Goal: Task Accomplishment & Management: Complete application form

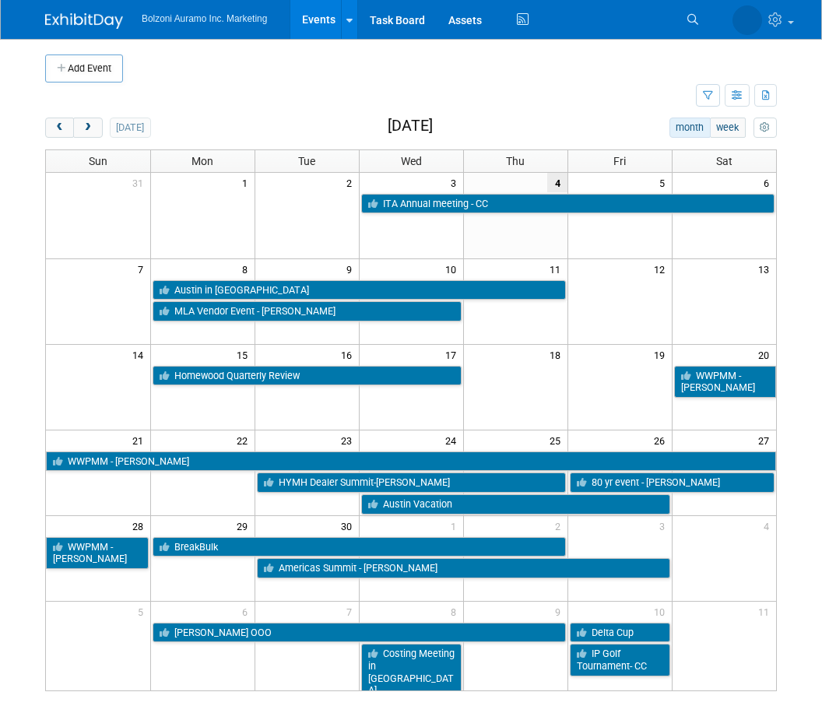
click at [89, 136] on button "next" at bounding box center [87, 128] width 29 height 20
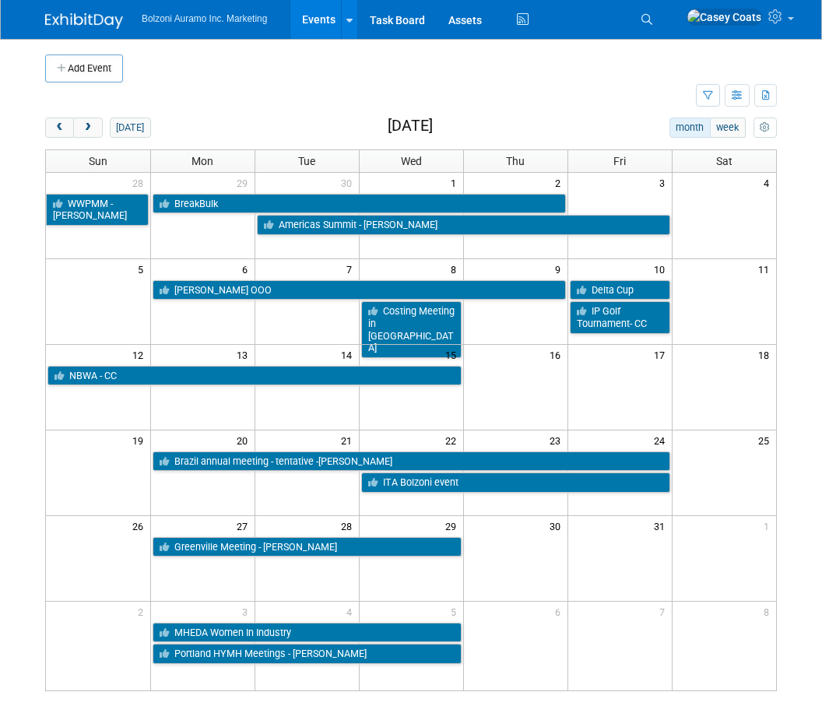
click at [88, 135] on button "next" at bounding box center [87, 128] width 29 height 20
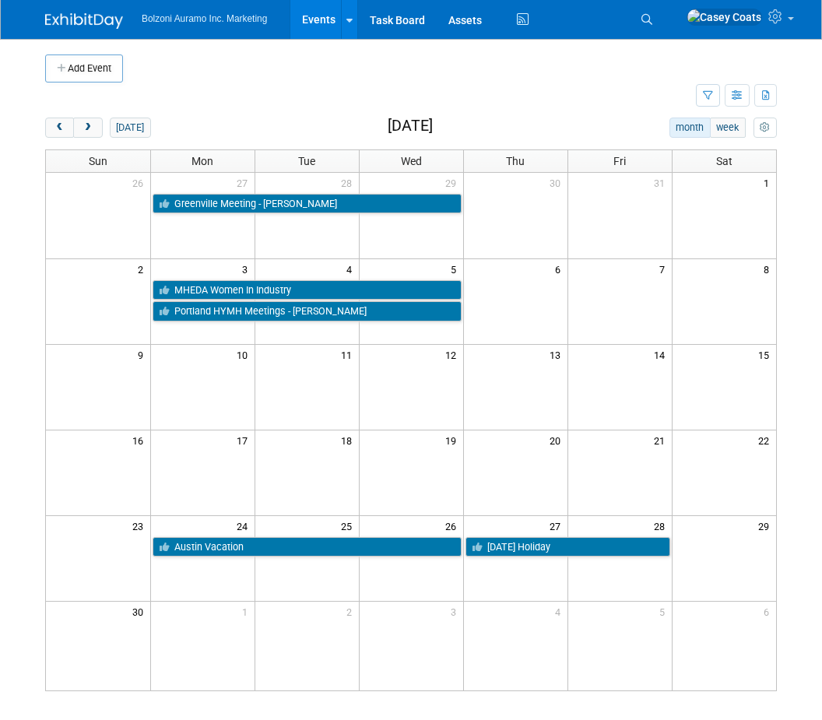
click at [102, 118] on button "next" at bounding box center [87, 128] width 29 height 20
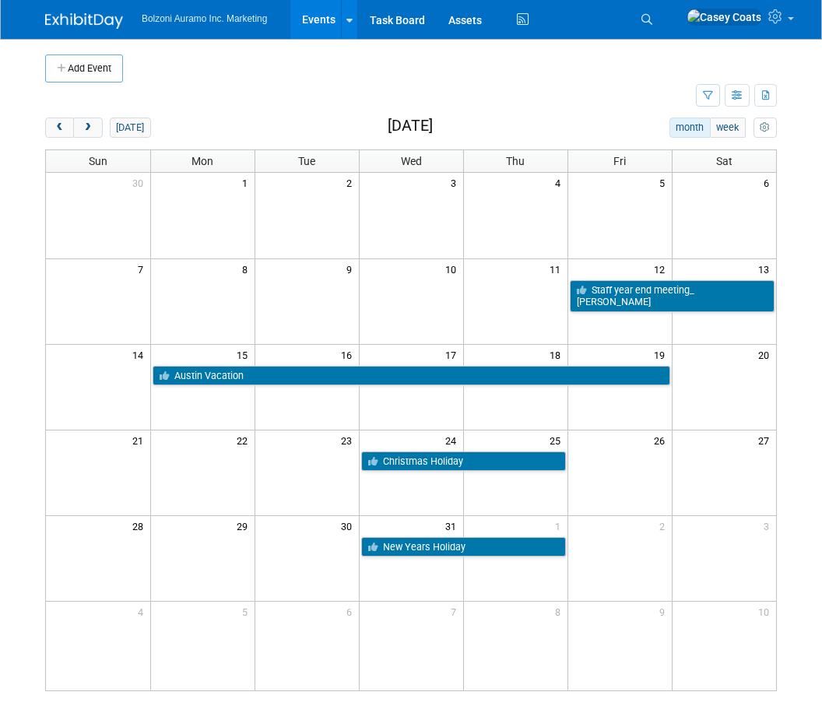
click at [98, 121] on button "next" at bounding box center [87, 128] width 29 height 20
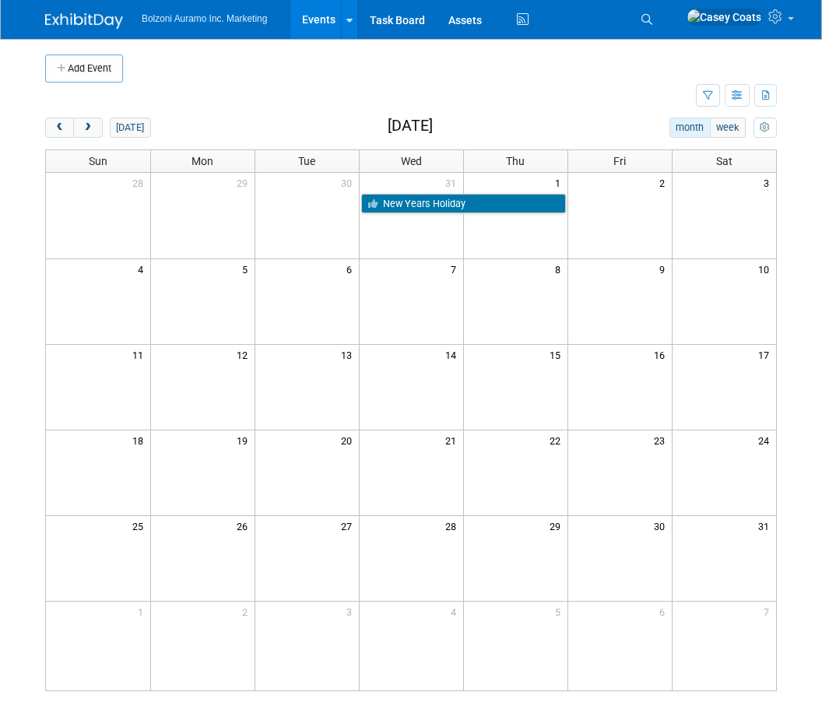
click at [103, 118] on div "[DATE]" at bounding box center [98, 128] width 106 height 20
click at [89, 130] on span "next" at bounding box center [88, 128] width 12 height 10
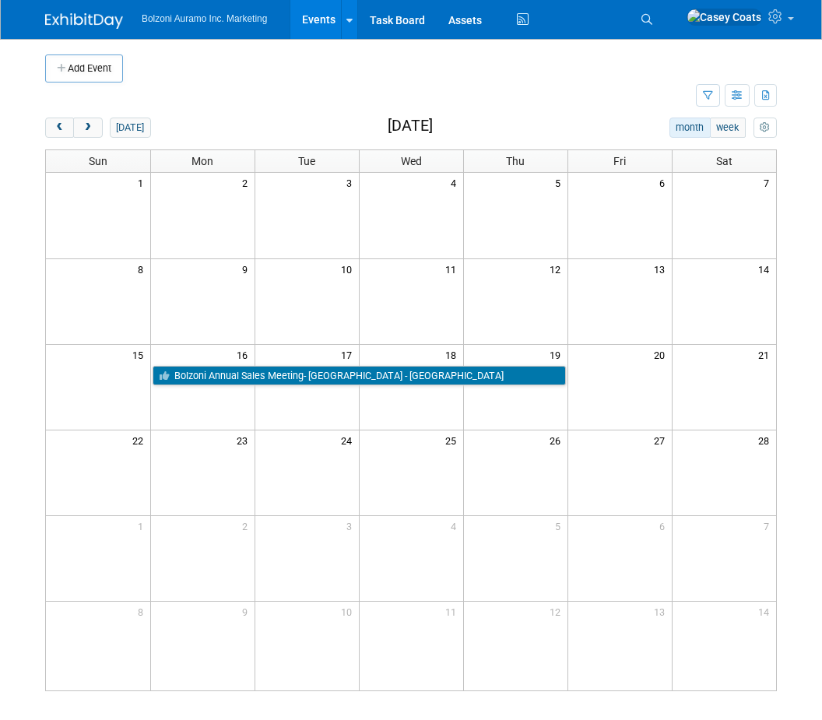
click at [100, 123] on button "next" at bounding box center [87, 128] width 29 height 20
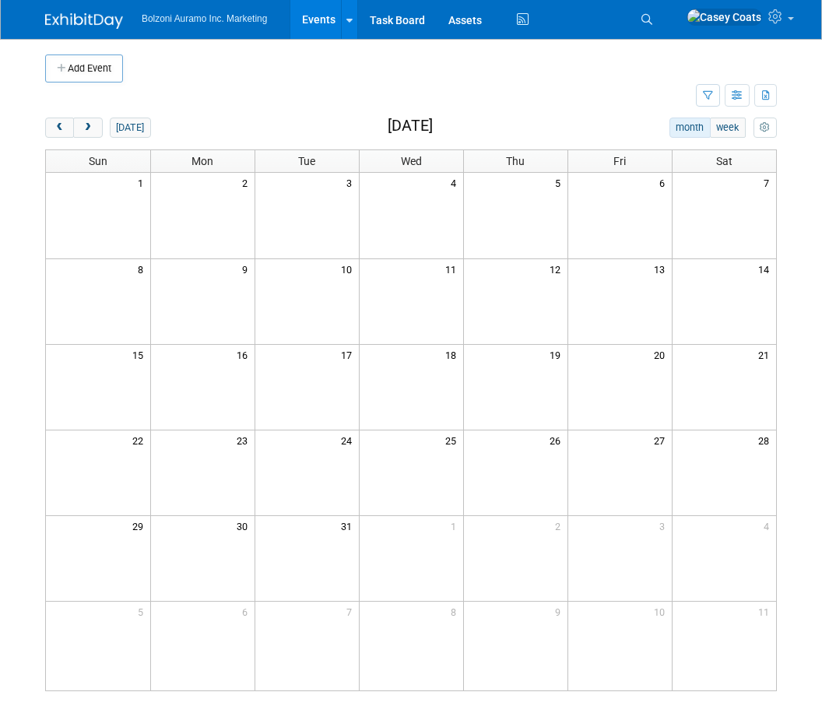
click at [223, 284] on td at bounding box center [202, 301] width 104 height 86
click at [105, 61] on button "Add Event" at bounding box center [84, 68] width 78 height 28
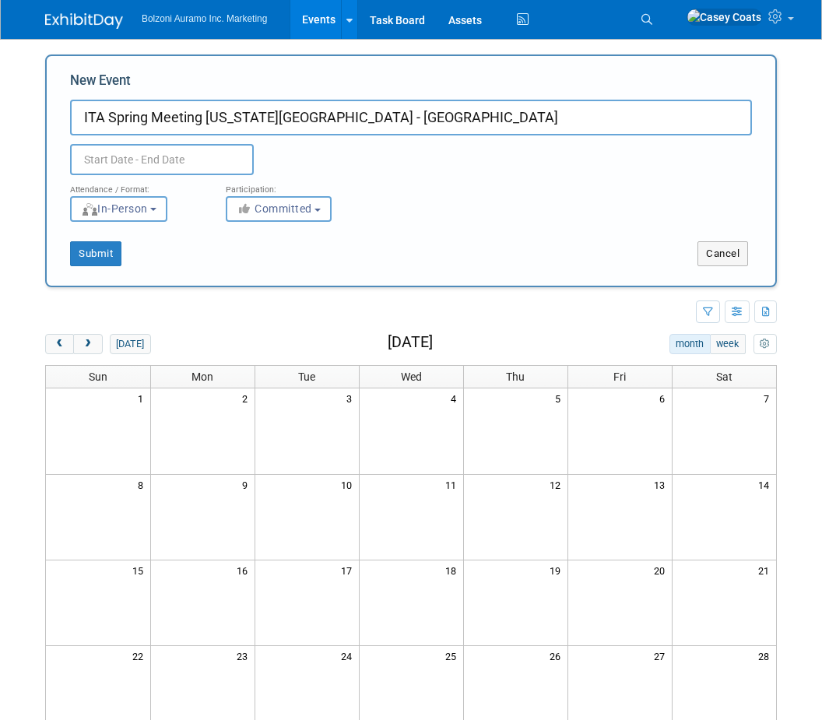
type input "ITA Spring Meeting [US_STATE][GEOGRAPHIC_DATA] - [GEOGRAPHIC_DATA]"
click at [201, 150] on input "text" at bounding box center [162, 159] width 184 height 31
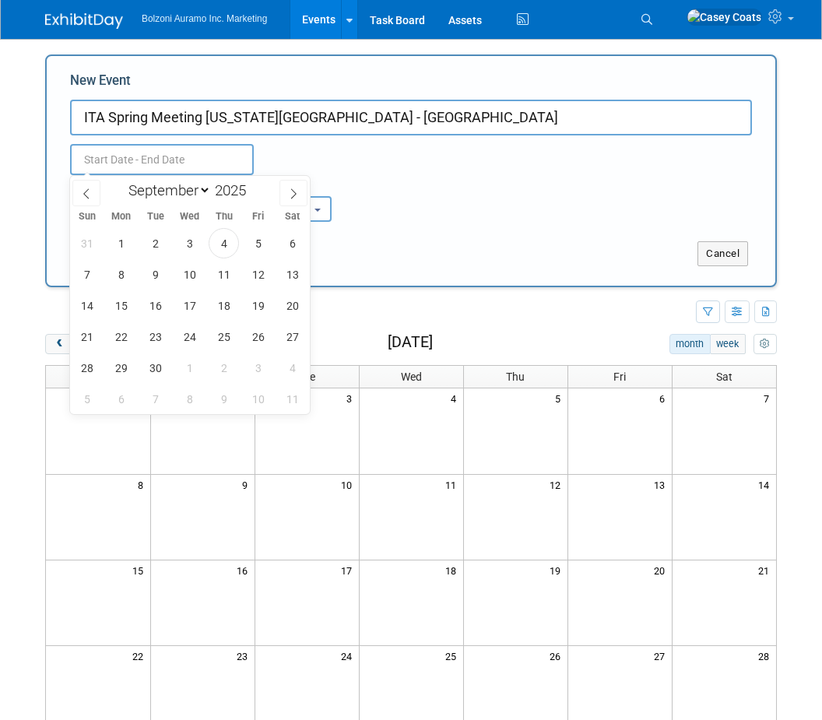
click at [293, 195] on icon at bounding box center [293, 193] width 11 height 11
click at [303, 195] on span at bounding box center [293, 193] width 28 height 26
click at [301, 188] on span at bounding box center [293, 193] width 28 height 26
select select "11"
click at [301, 188] on span at bounding box center [293, 193] width 28 height 26
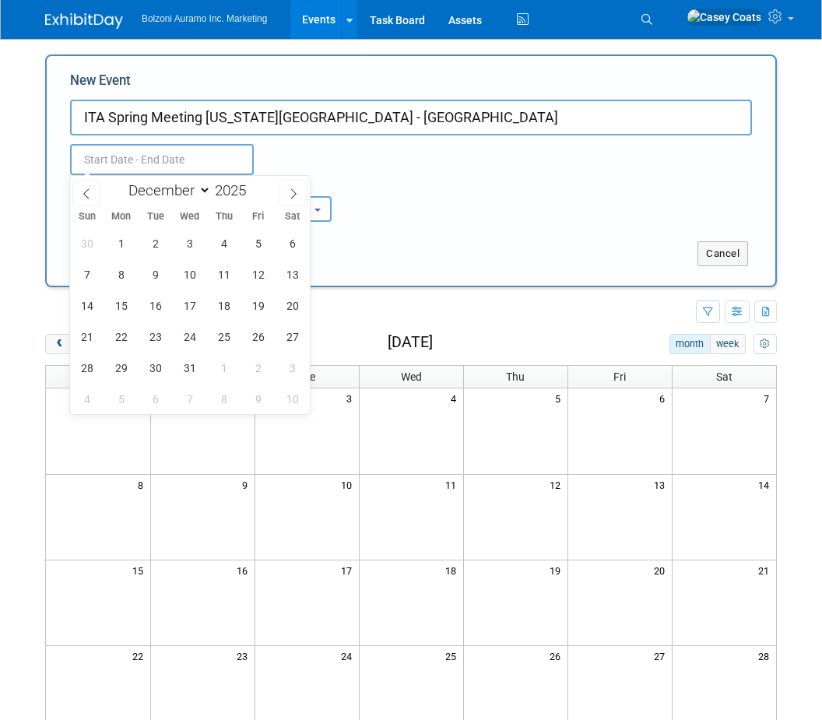
type input "2026"
click at [295, 190] on icon at bounding box center [293, 193] width 11 height 11
click at [299, 194] on span at bounding box center [293, 193] width 28 height 26
select select "2"
click at [133, 269] on span "9" at bounding box center [121, 274] width 30 height 30
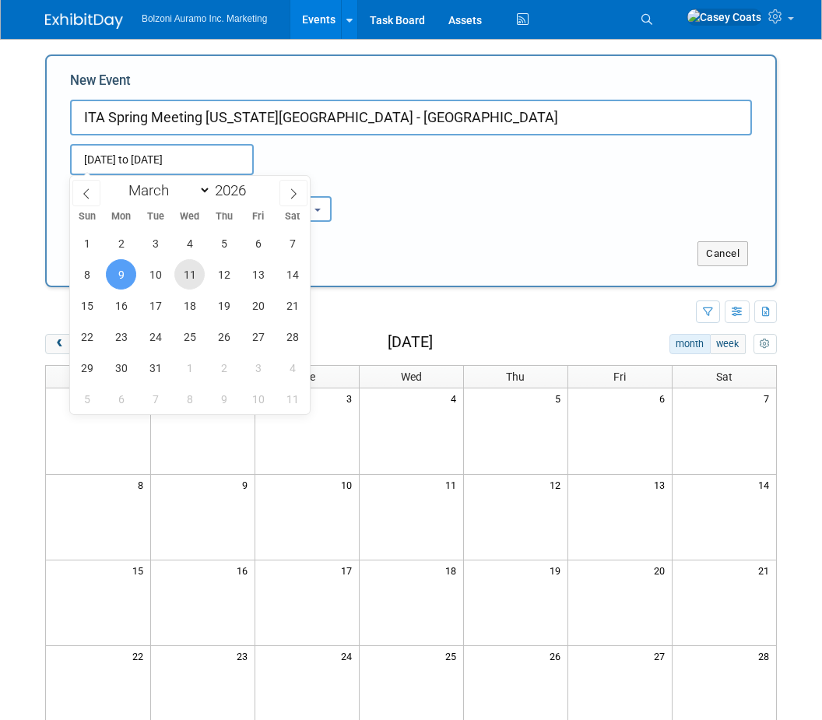
click at [204, 275] on span "11" at bounding box center [189, 274] width 30 height 30
type input "Mar 9, 2026 to Mar 11, 2026"
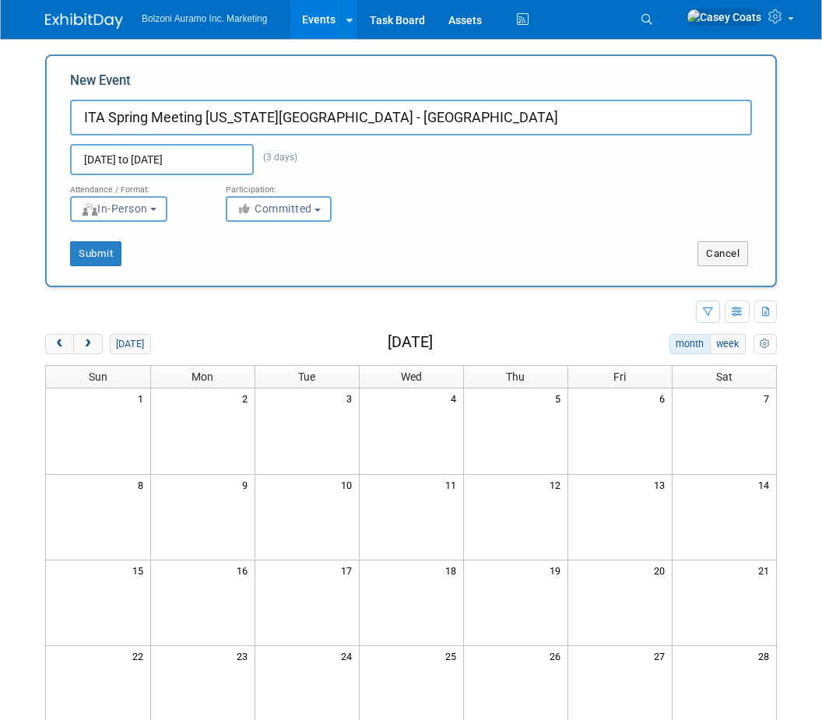
click at [113, 237] on div "Submit Cancel" at bounding box center [410, 244] width 705 height 44
click at [108, 247] on button "Submit" at bounding box center [95, 253] width 51 height 25
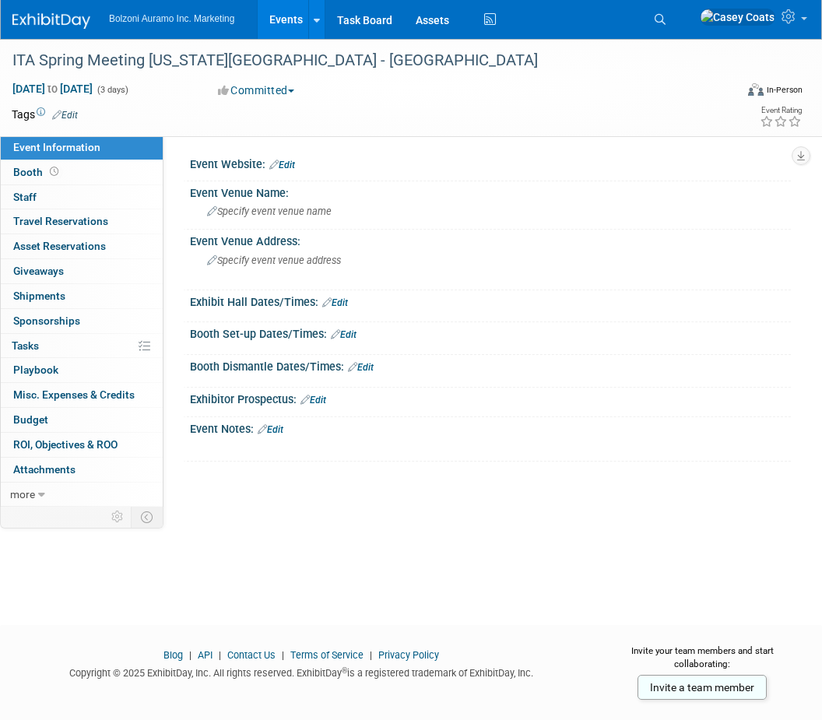
click at [292, 21] on link "Events" at bounding box center [286, 19] width 57 height 39
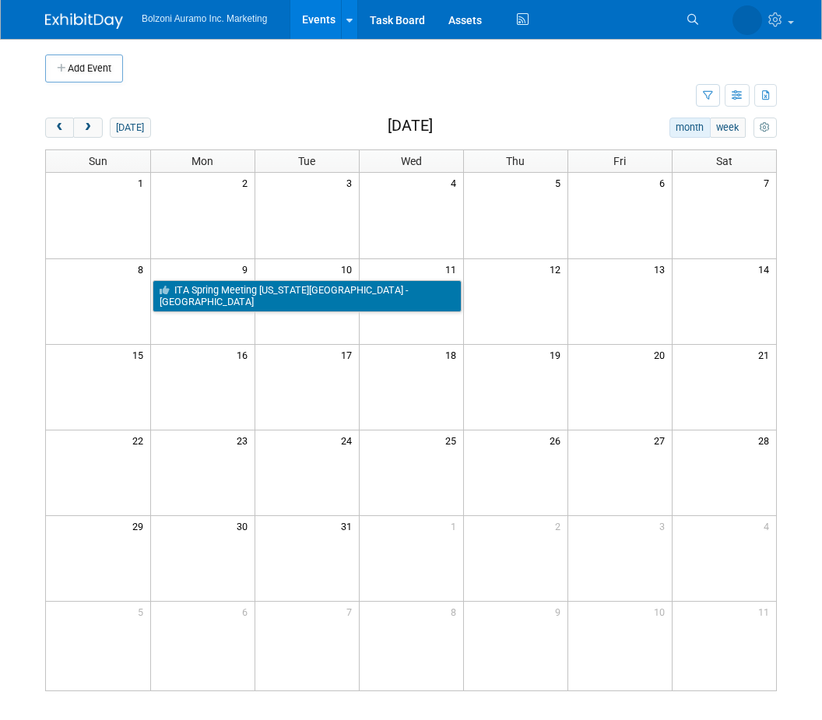
click at [98, 125] on button "next" at bounding box center [87, 128] width 29 height 20
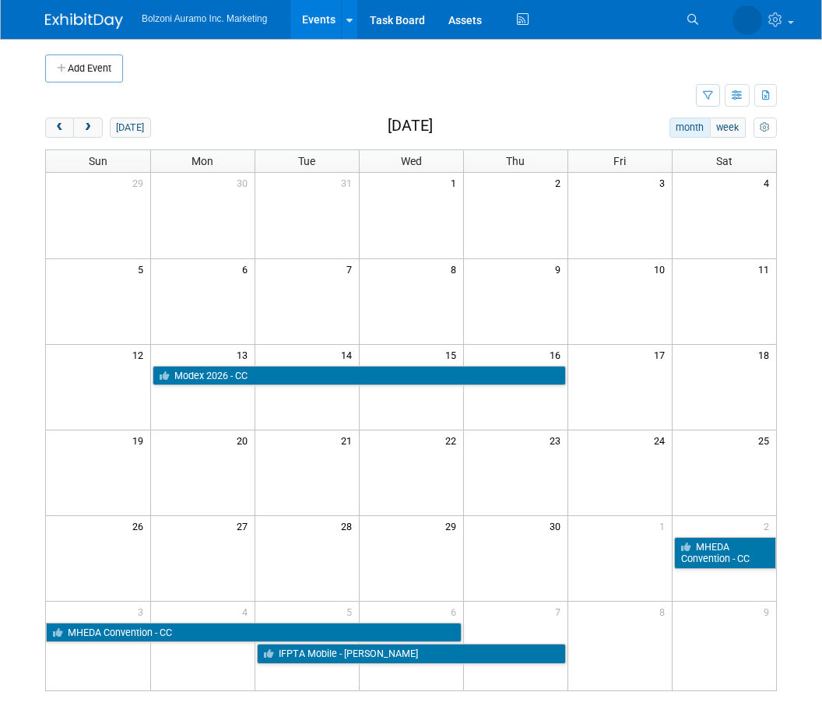
click at [98, 129] on button "next" at bounding box center [87, 128] width 29 height 20
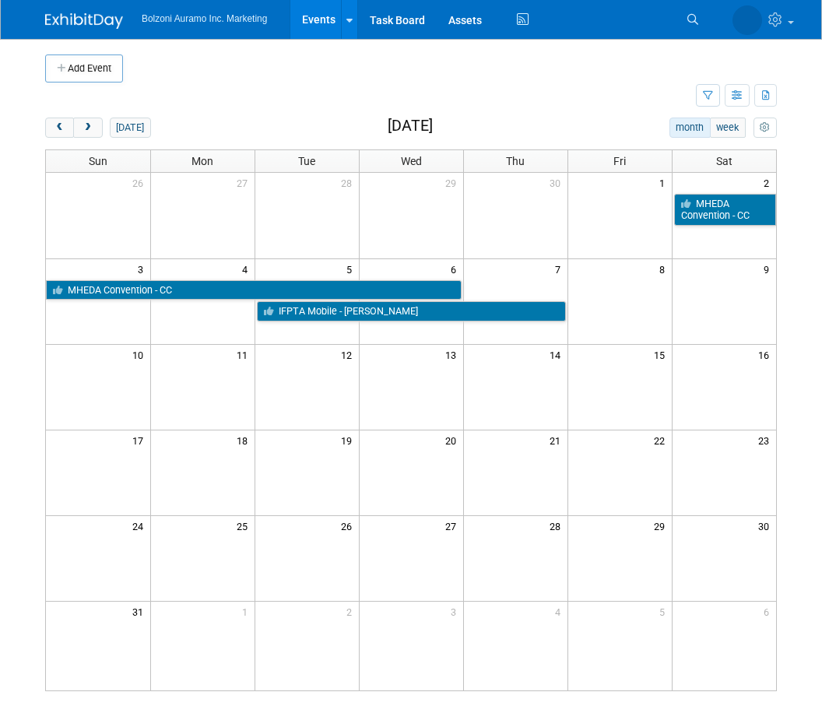
click at [102, 118] on button "next" at bounding box center [87, 128] width 29 height 20
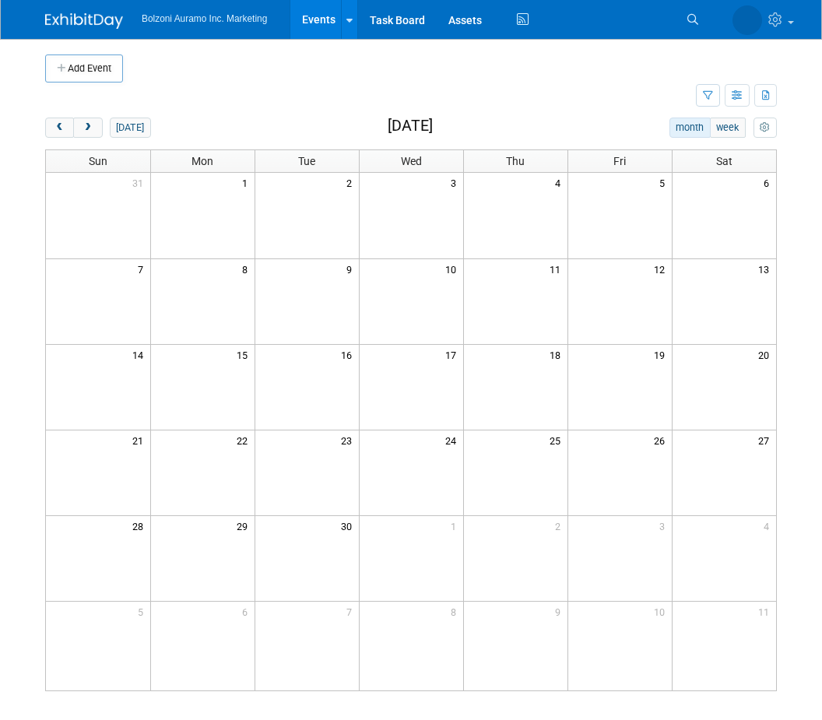
click at [100, 121] on button "next" at bounding box center [87, 128] width 29 height 20
click at [100, 122] on button "next" at bounding box center [87, 128] width 29 height 20
click at [102, 124] on button "next" at bounding box center [87, 128] width 29 height 20
click at [426, 458] on td at bounding box center [411, 473] width 104 height 86
click at [97, 69] on button "Add Event" at bounding box center [84, 68] width 78 height 28
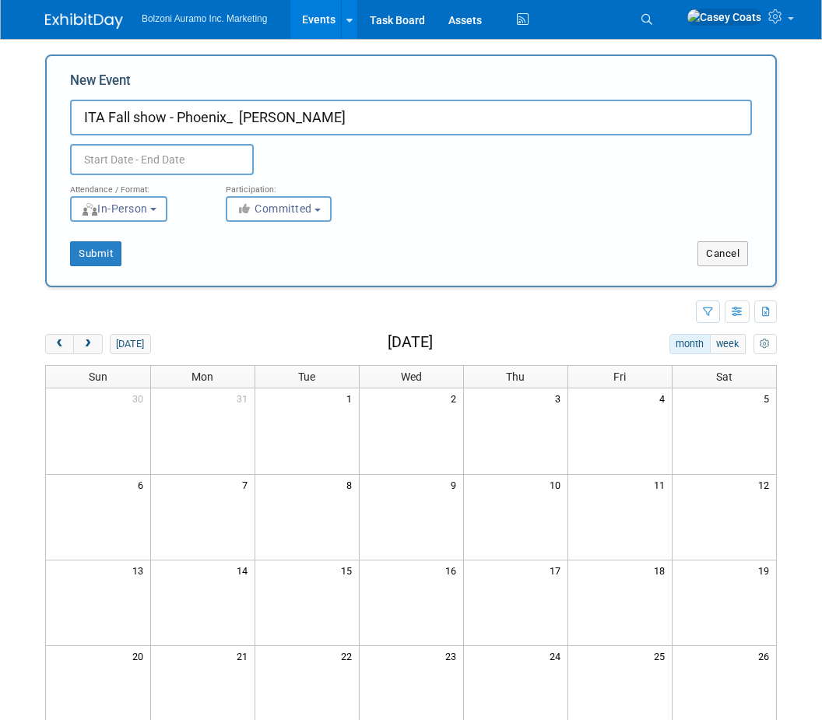
type input "ITA Fall show - Phoenix_ Ely"
click at [207, 153] on input "text" at bounding box center [162, 159] width 184 height 31
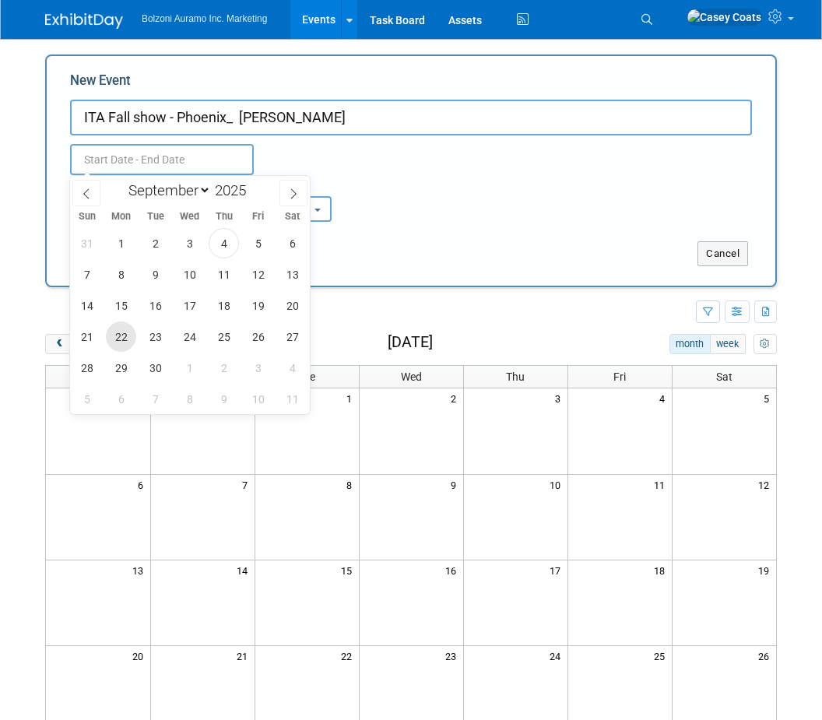
click at [123, 333] on span "22" at bounding box center [121, 336] width 30 height 30
type input "Sep 22, 2025 to Sep 22, 2025"
click at [296, 187] on span at bounding box center [293, 193] width 28 height 26
click at [297, 199] on span at bounding box center [293, 193] width 28 height 26
click at [301, 192] on span at bounding box center [293, 193] width 28 height 26
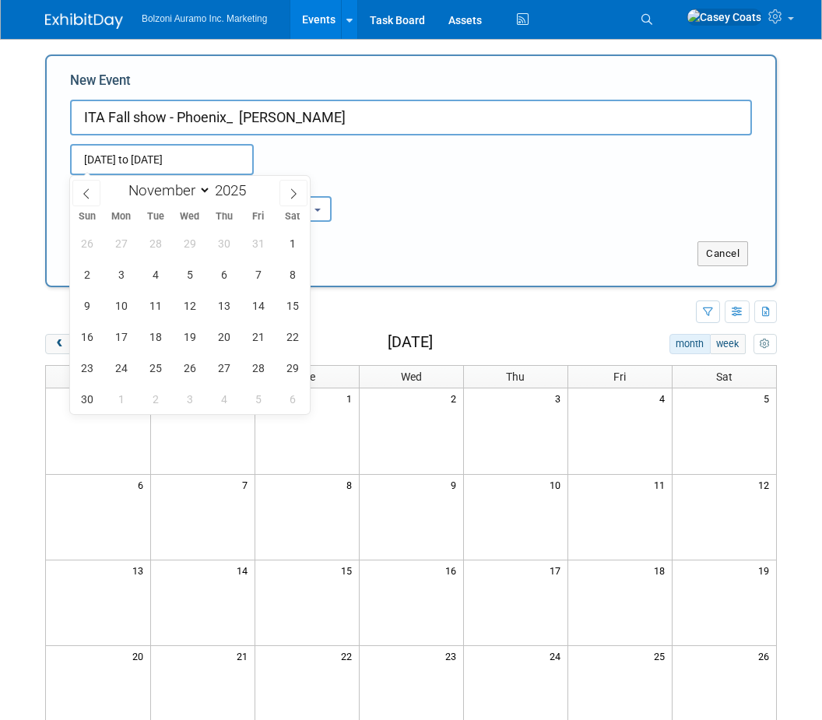
select select "11"
click at [295, 191] on icon at bounding box center [293, 193] width 11 height 11
type input "2026"
click at [291, 198] on span at bounding box center [293, 193] width 28 height 26
click at [290, 198] on span at bounding box center [293, 193] width 28 height 26
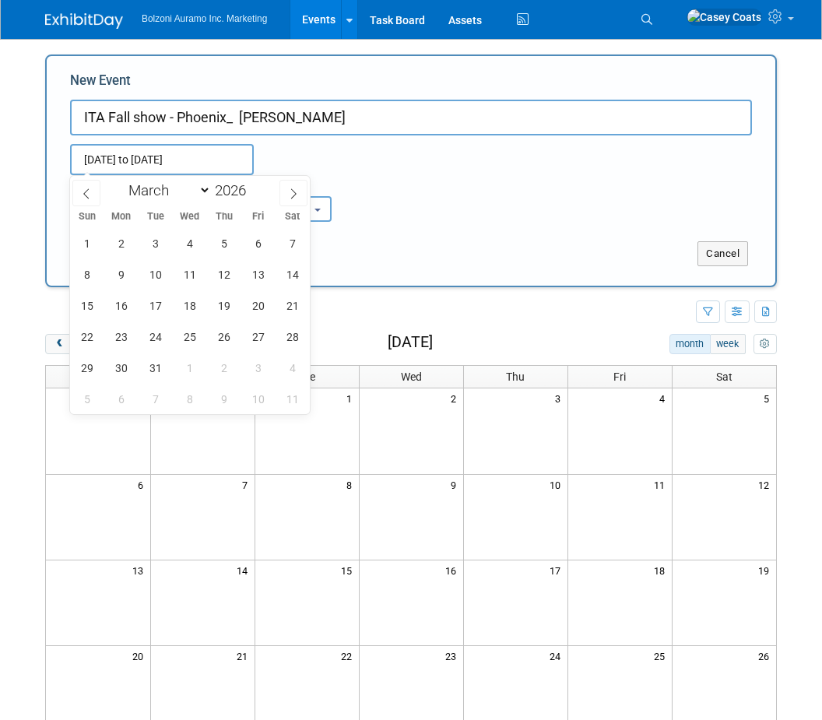
click at [285, 190] on span at bounding box center [293, 193] width 28 height 26
click at [291, 189] on icon at bounding box center [293, 193] width 11 height 11
click at [293, 186] on span at bounding box center [293, 193] width 28 height 26
click at [289, 184] on span at bounding box center [293, 193] width 28 height 26
click at [291, 192] on icon at bounding box center [293, 193] width 11 height 11
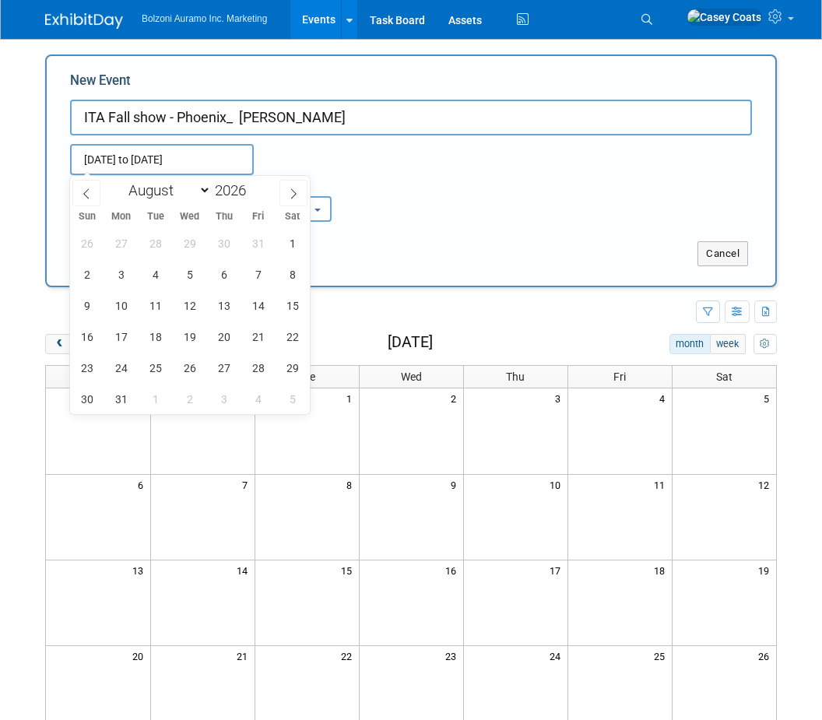
click at [289, 190] on icon at bounding box center [293, 193] width 11 height 11
select select "8"
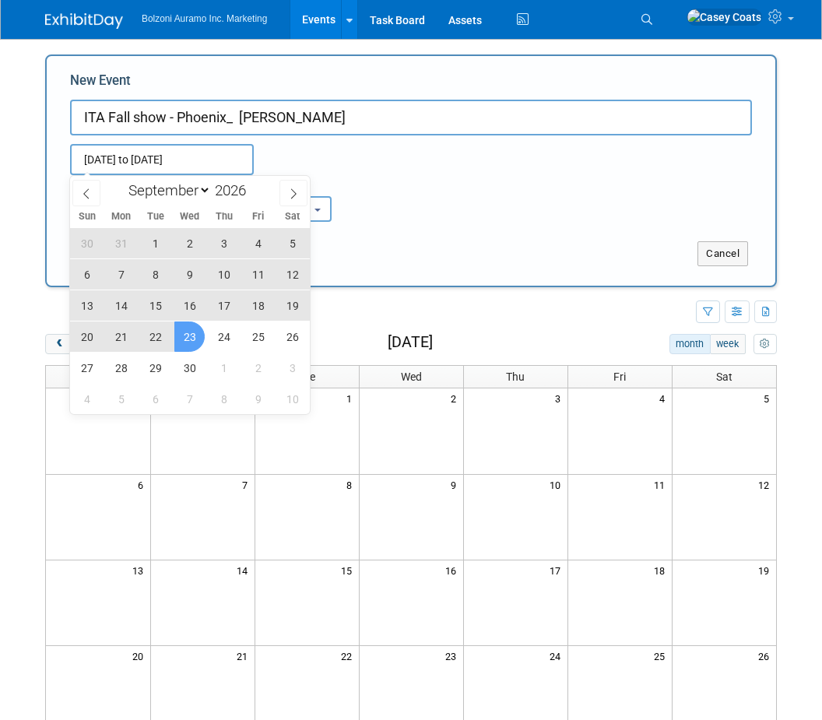
click at [203, 330] on span "23" at bounding box center [189, 336] width 30 height 30
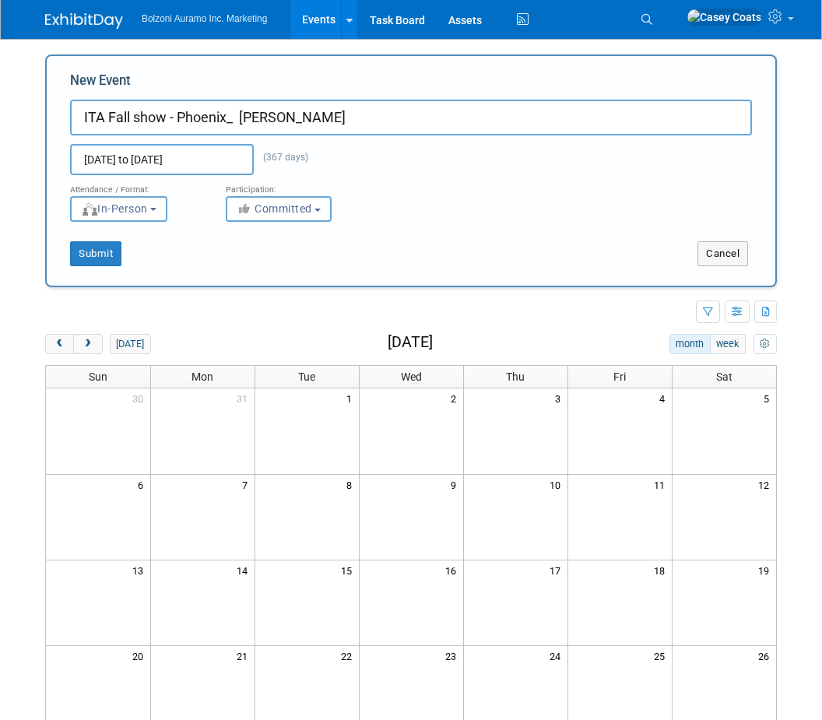
click at [223, 160] on input "Sep 22, 2025 to Sep 23, 2026" at bounding box center [162, 159] width 184 height 31
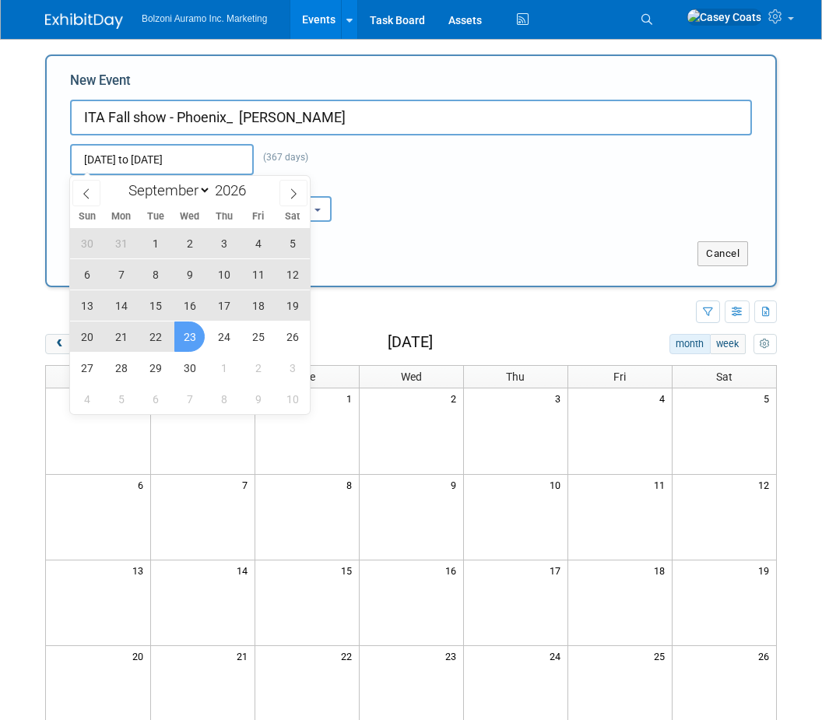
click at [197, 338] on span "23" at bounding box center [189, 336] width 30 height 30
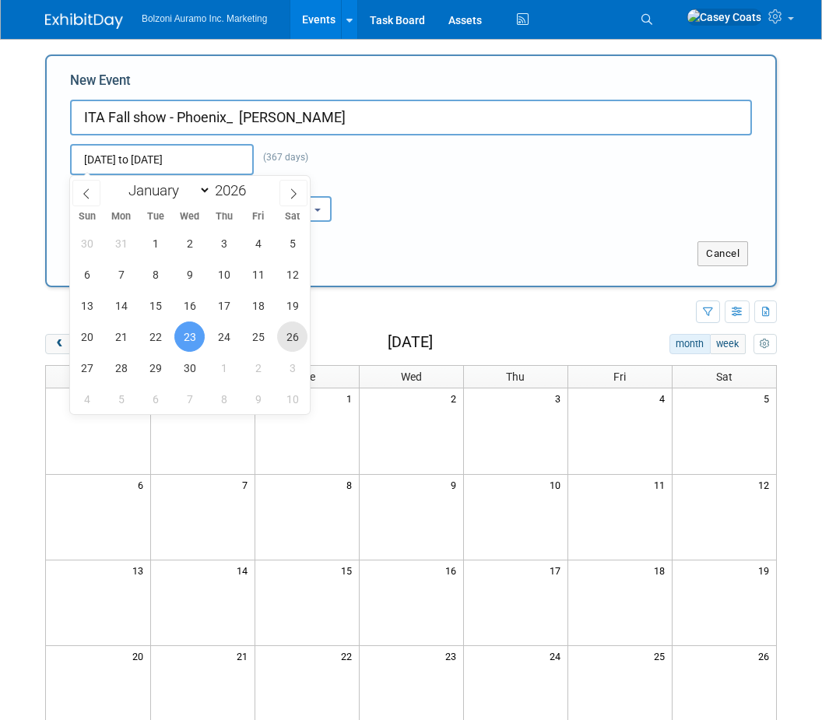
click at [297, 333] on span "26" at bounding box center [292, 336] width 30 height 30
type input "Sep 23, 2026 to Sep 26, 2026"
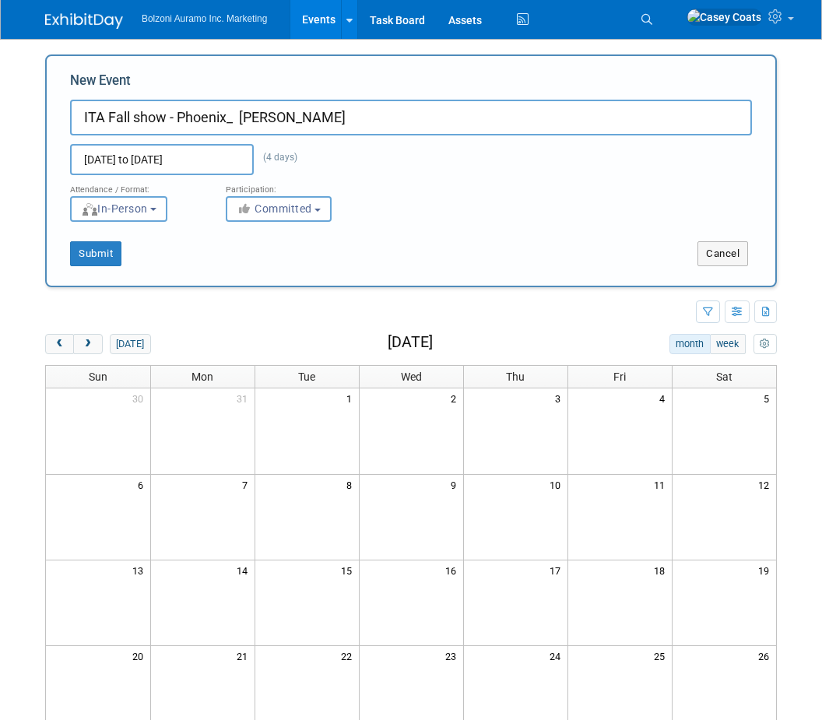
click at [107, 245] on button "Submit" at bounding box center [95, 253] width 51 height 25
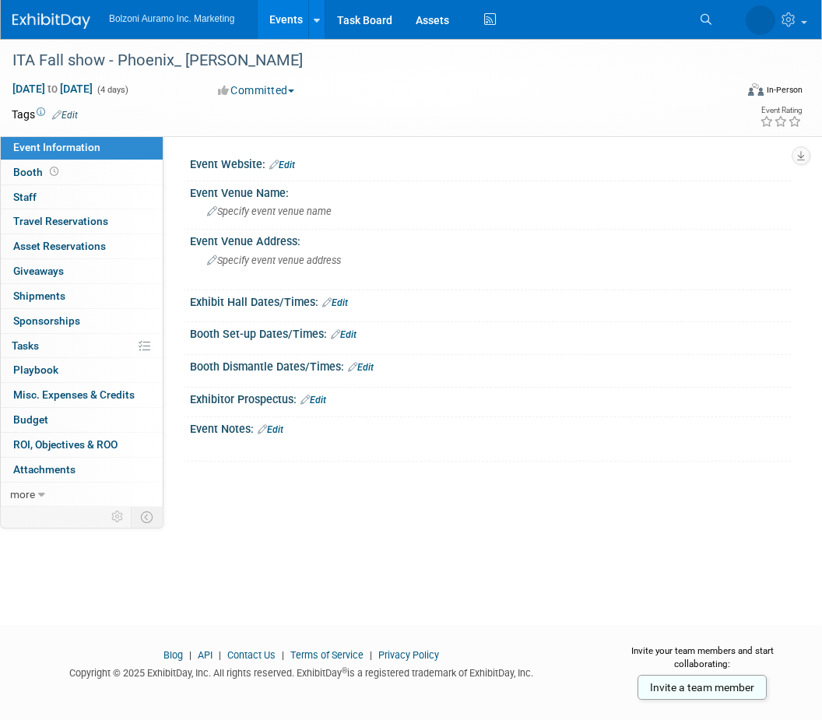
click at [303, 32] on link "Events" at bounding box center [286, 19] width 57 height 39
